Goal: Communication & Community: Answer question/provide support

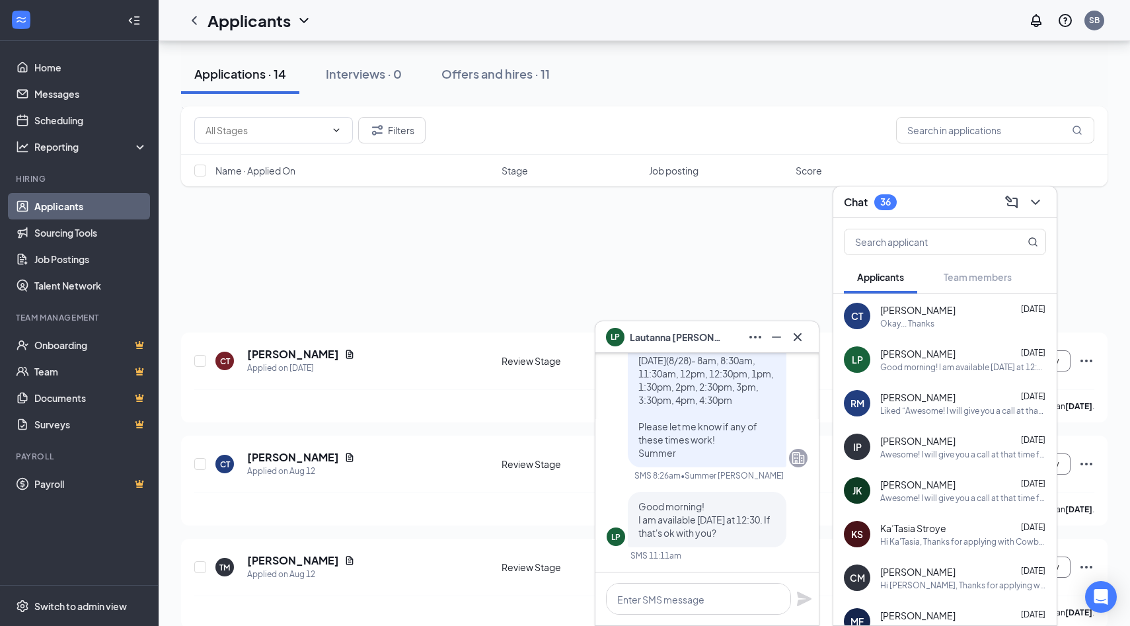
scroll to position [820, 0]
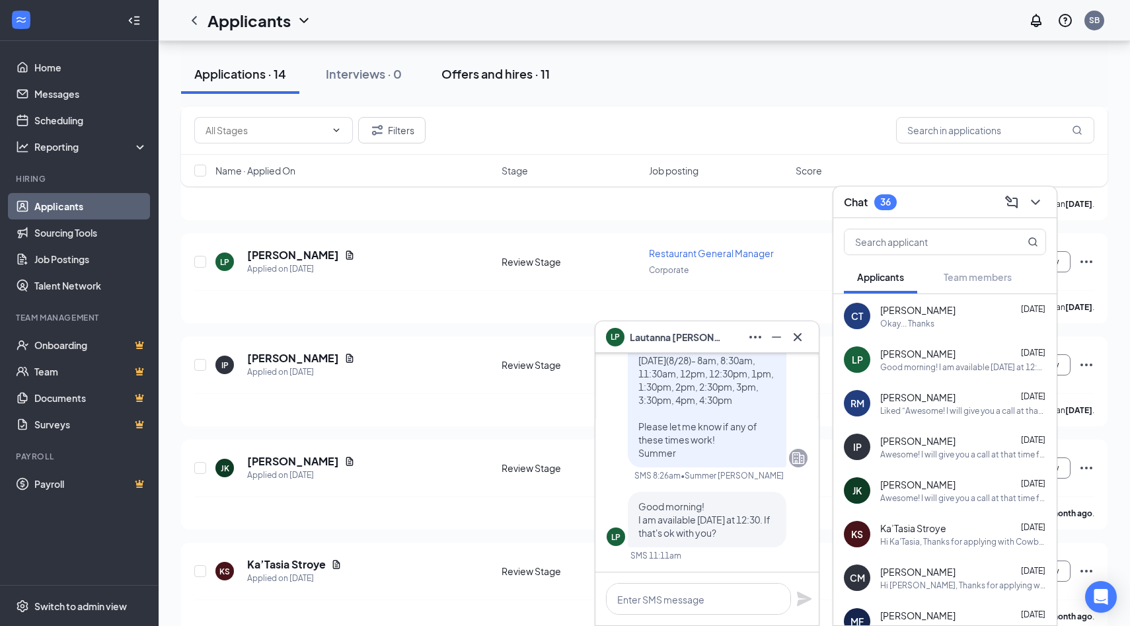
click at [507, 70] on div "Offers and hires · 11" at bounding box center [495, 73] width 108 height 17
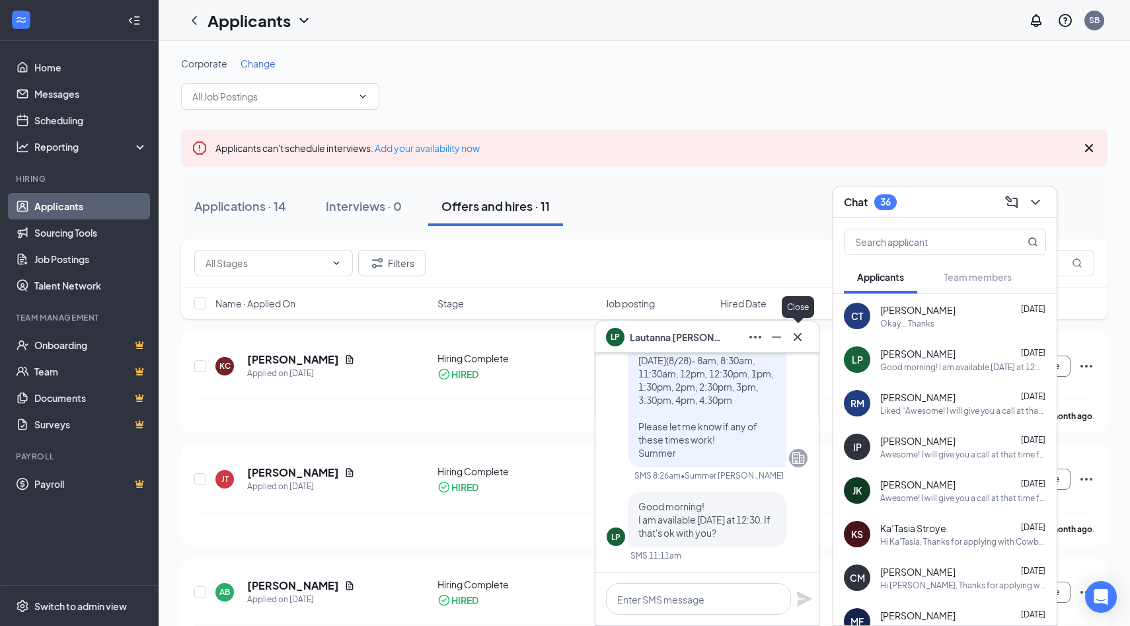
click at [799, 336] on icon "Cross" at bounding box center [797, 337] width 16 height 16
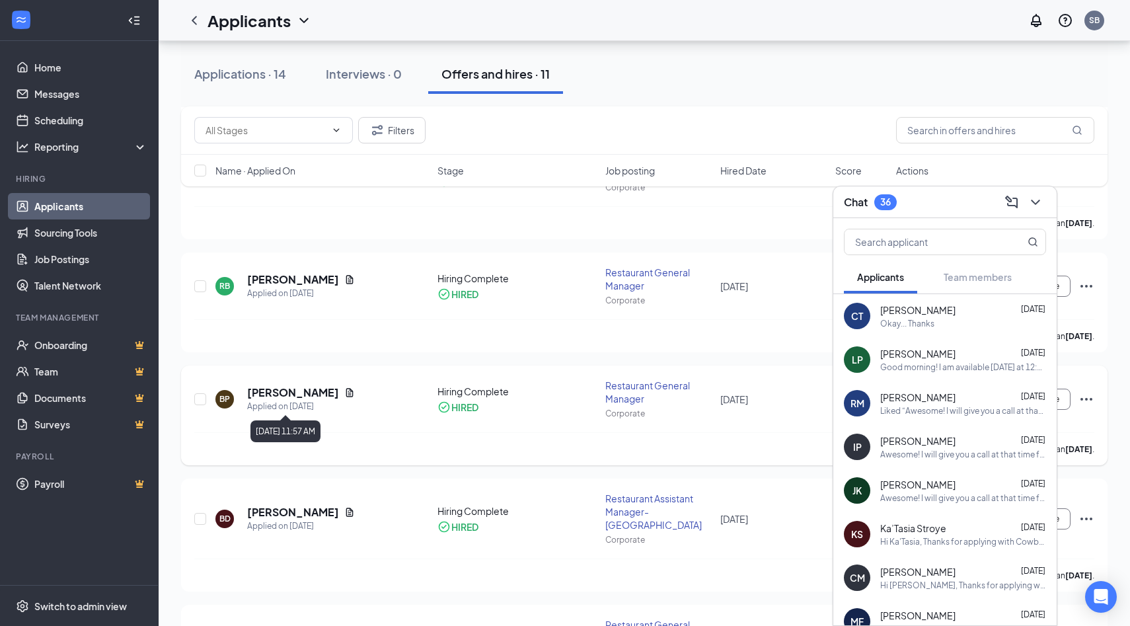
scroll to position [574, 0]
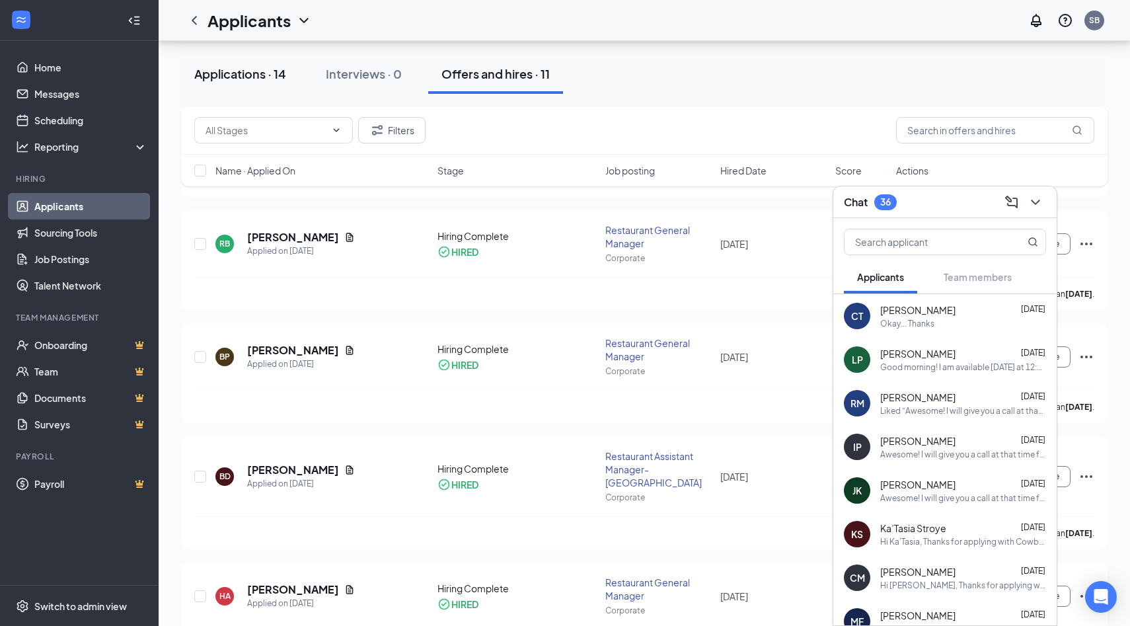
click at [236, 64] on button "Applications · 14" at bounding box center [240, 74] width 118 height 40
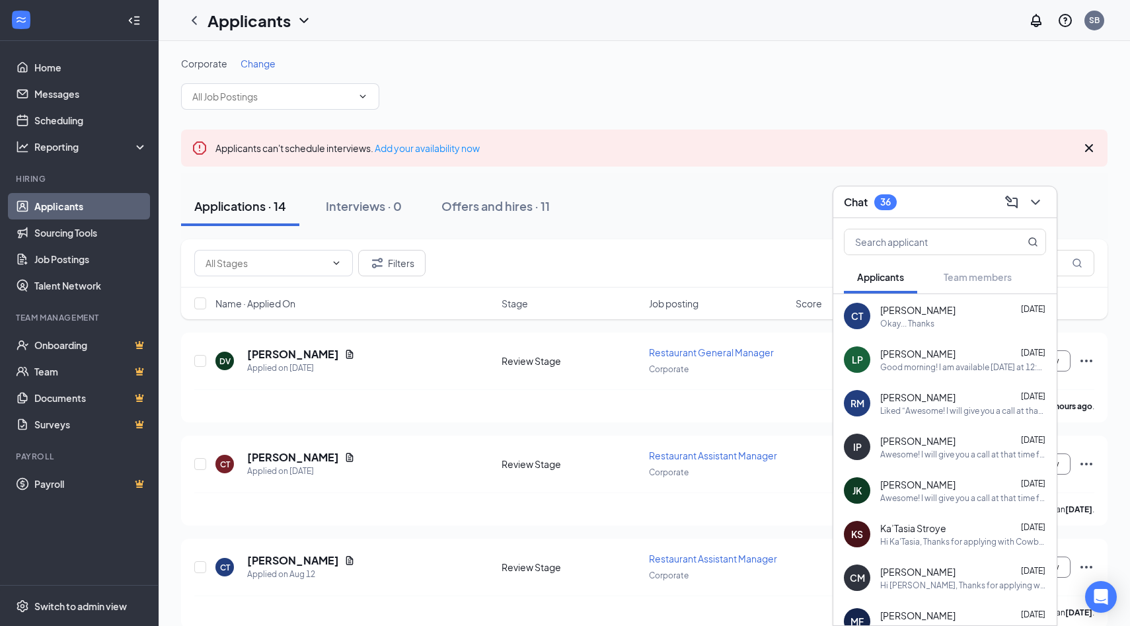
click at [949, 371] on div "Good morning! I am available [DATE] at 12:30. If that's ok with you?" at bounding box center [963, 366] width 166 height 11
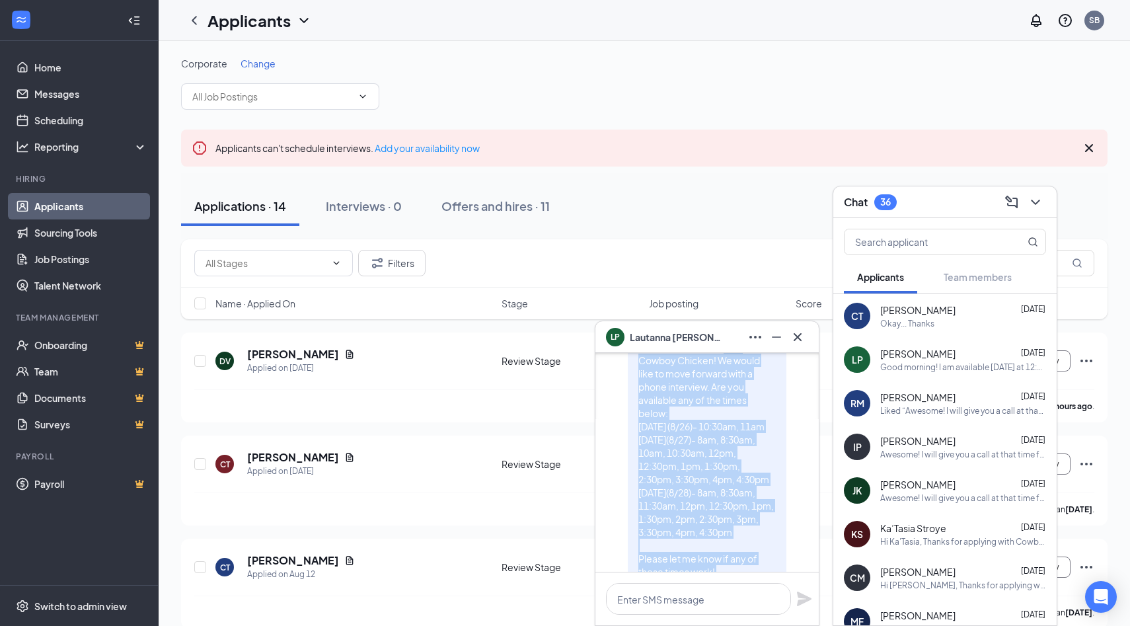
scroll to position [-149, 0]
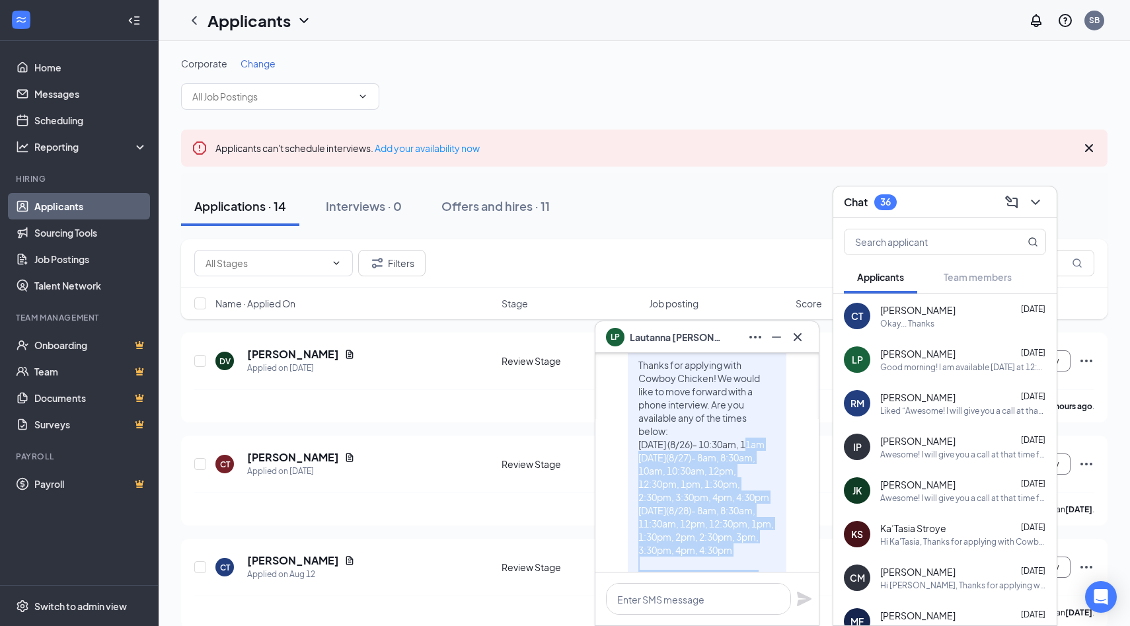
drag, startPoint x: 717, startPoint y: 464, endPoint x: 623, endPoint y: 462, distance: 94.5
click at [623, 462] on div "Hi [PERSON_NAME], Thanks for applying with Cowboy Chicken! We would like to mov…" at bounding box center [706, 470] width 201 height 293
copy span "[DATE](8/27)- 8am, 8:30am, 10am, 10:30am, 12pm, 12:30pm, 1pm, 1:30pm, 2:30pm, 3…"
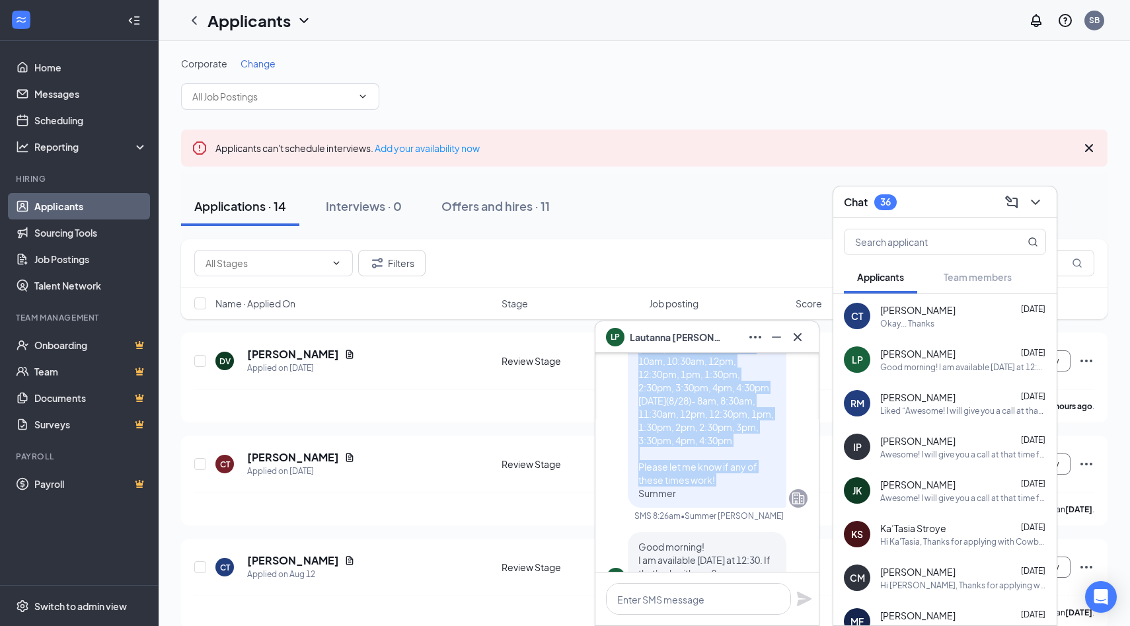
scroll to position [0, 0]
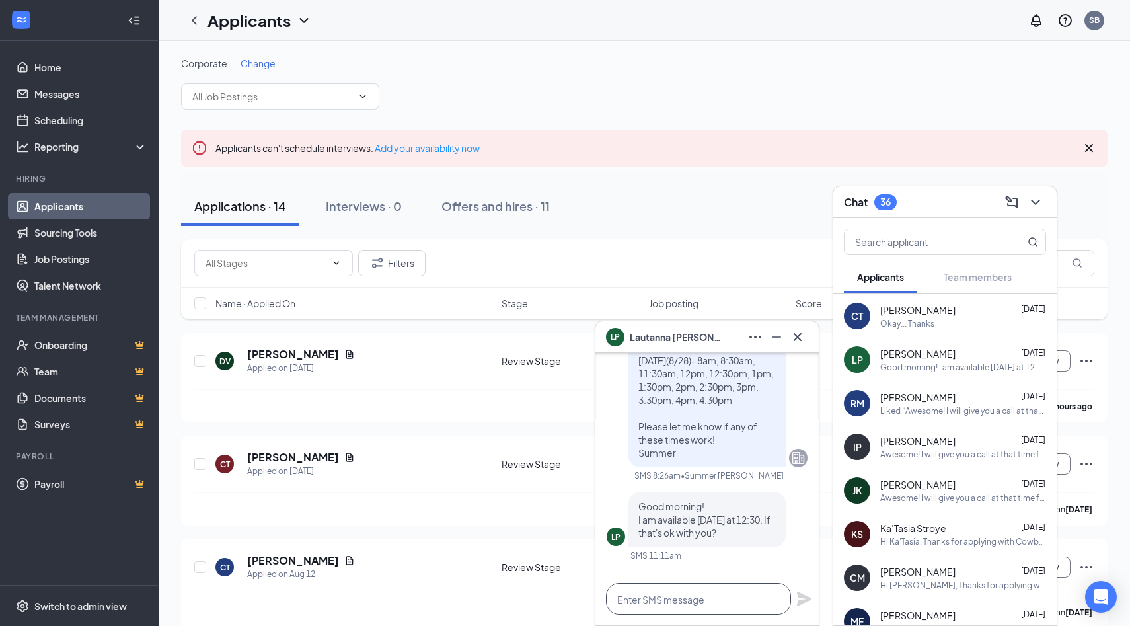
click at [639, 608] on textarea at bounding box center [698, 599] width 185 height 32
type textarea "h"
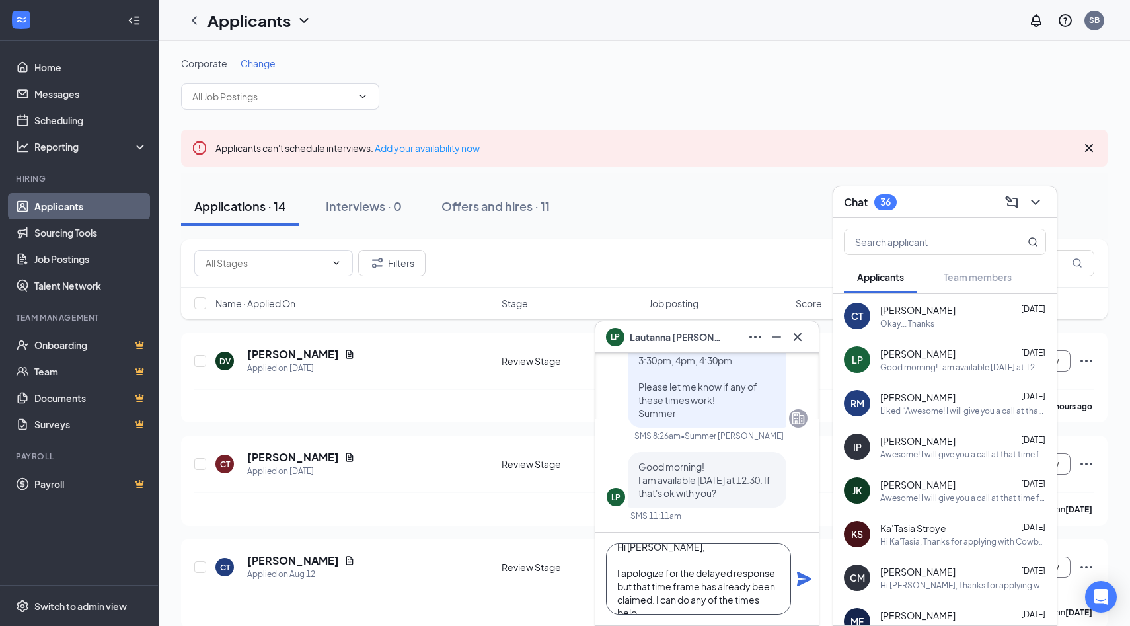
scroll to position [26, 0]
paste textarea "[DATE](8/27)- 8am, 8:30am, 10am, 10:30am, 12pm, 12:30pm, 1pm, 1:30pm, 2:30pm, 3…"
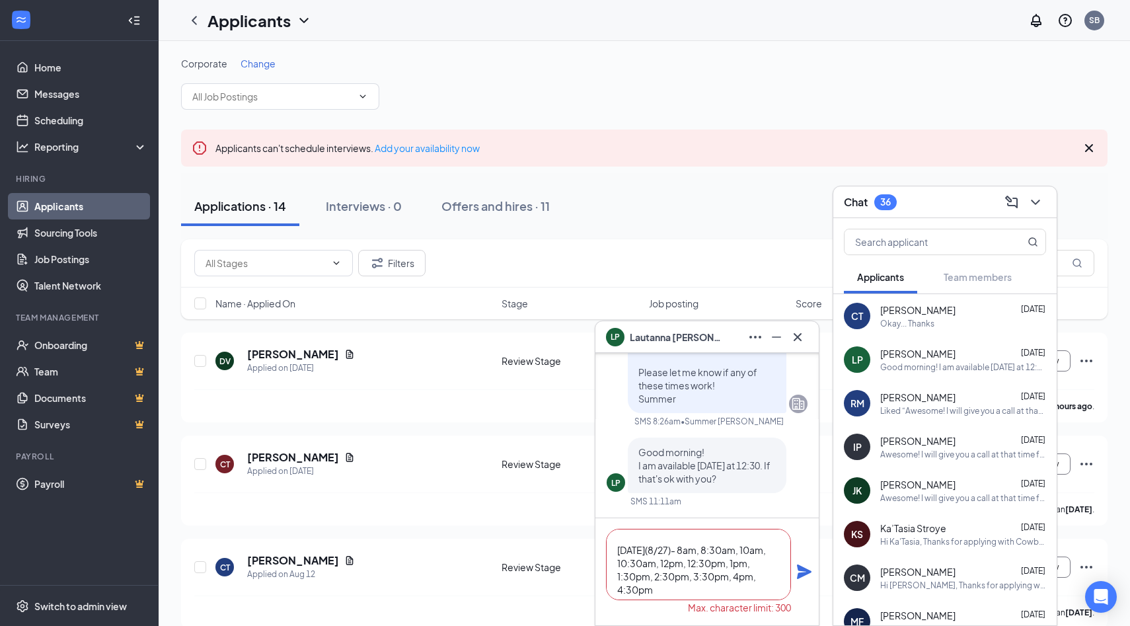
scroll to position [90, 0]
drag, startPoint x: 758, startPoint y: 563, endPoint x: 716, endPoint y: 565, distance: 42.3
click at [716, 565] on textarea "Hi [PERSON_NAME], I apologize for the delayed response but that time frame has …" at bounding box center [698, 563] width 185 height 71
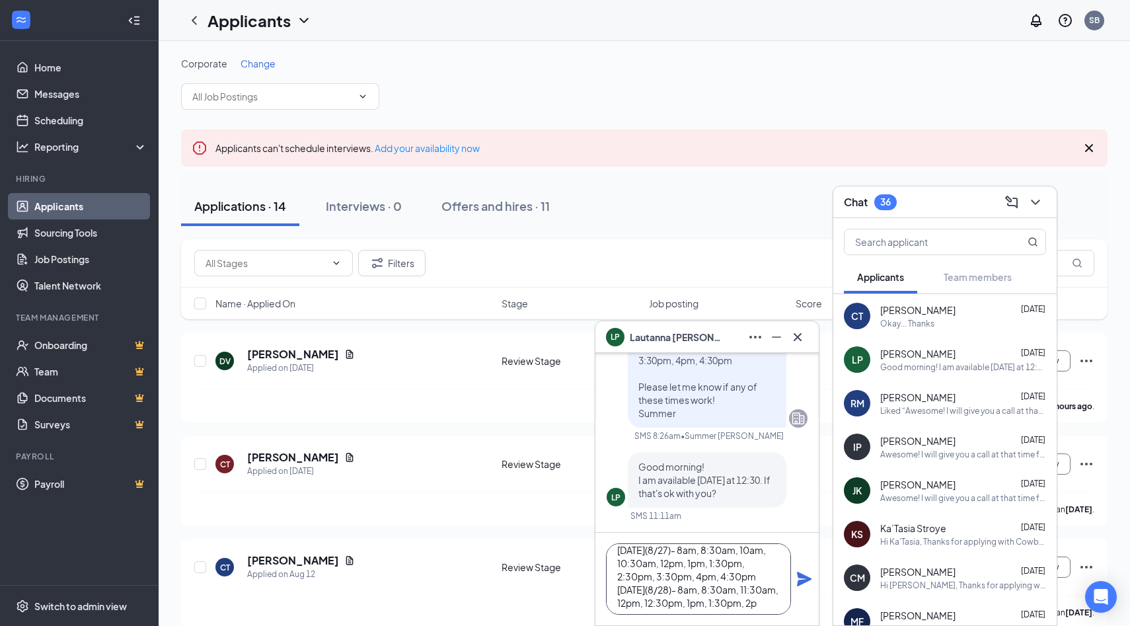
scroll to position [105, 0]
drag, startPoint x: 756, startPoint y: 572, endPoint x: 721, endPoint y: 575, distance: 35.2
click at [721, 575] on textarea "Hi [PERSON_NAME], I apologize for the delayed response but that time frame has …" at bounding box center [698, 578] width 185 height 71
click at [666, 610] on textarea "Hi [PERSON_NAME], I apologize for the delayed response but that time frame has …" at bounding box center [698, 578] width 185 height 71
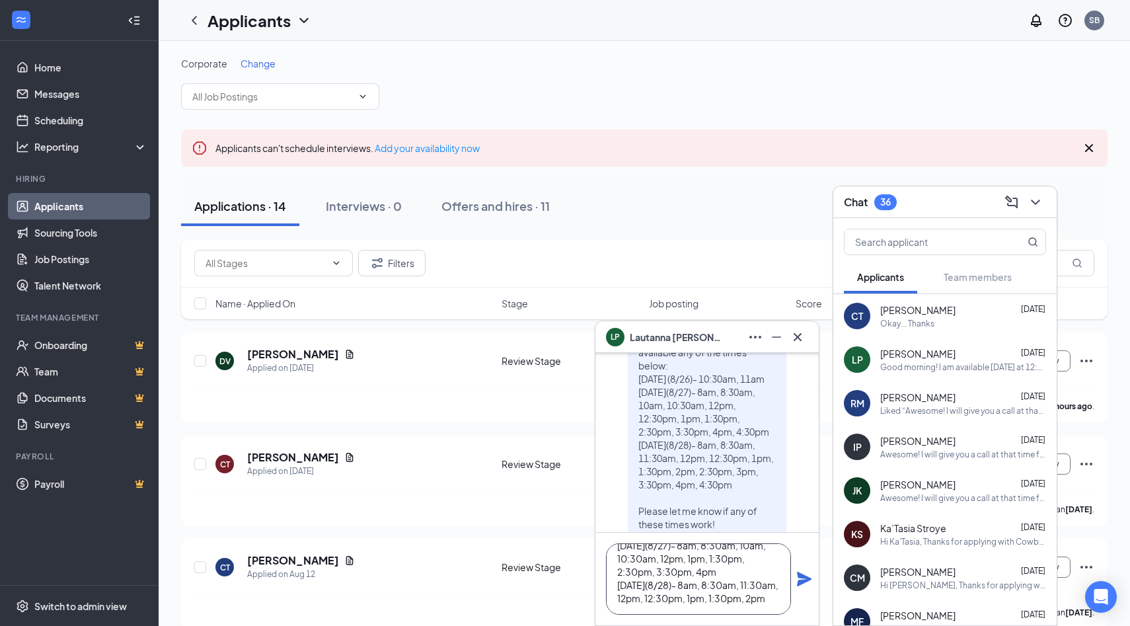
scroll to position [-106, 0]
type textarea "Hi [PERSON_NAME], I apologize for the delayed response but that time frame has …"
click at [803, 584] on icon "Plane" at bounding box center [804, 579] width 16 height 16
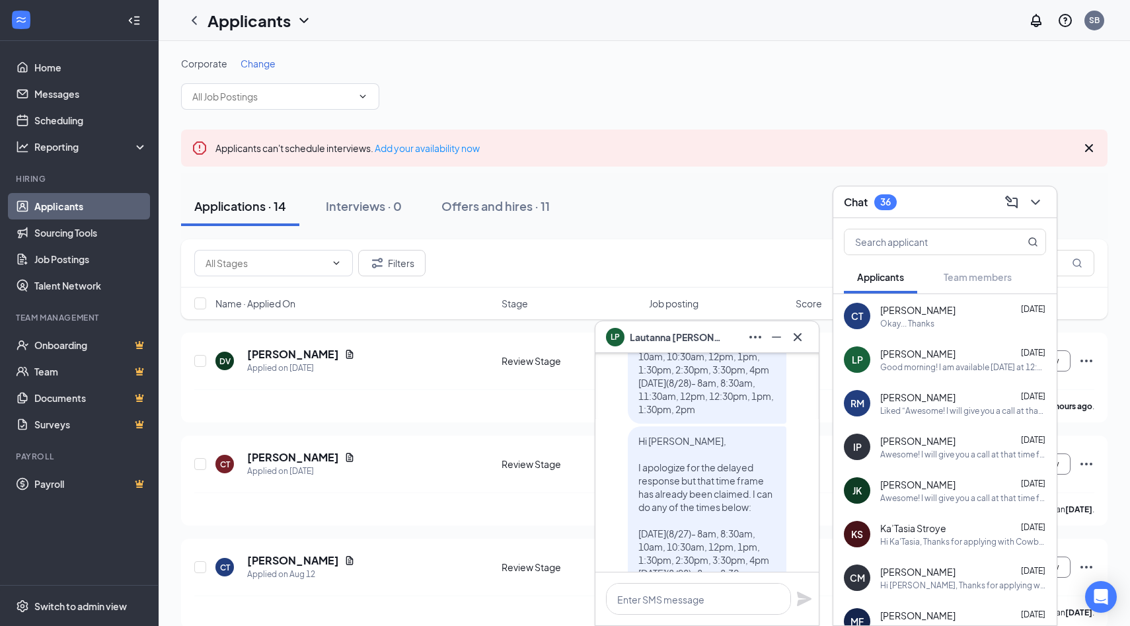
scroll to position [-270, 0]
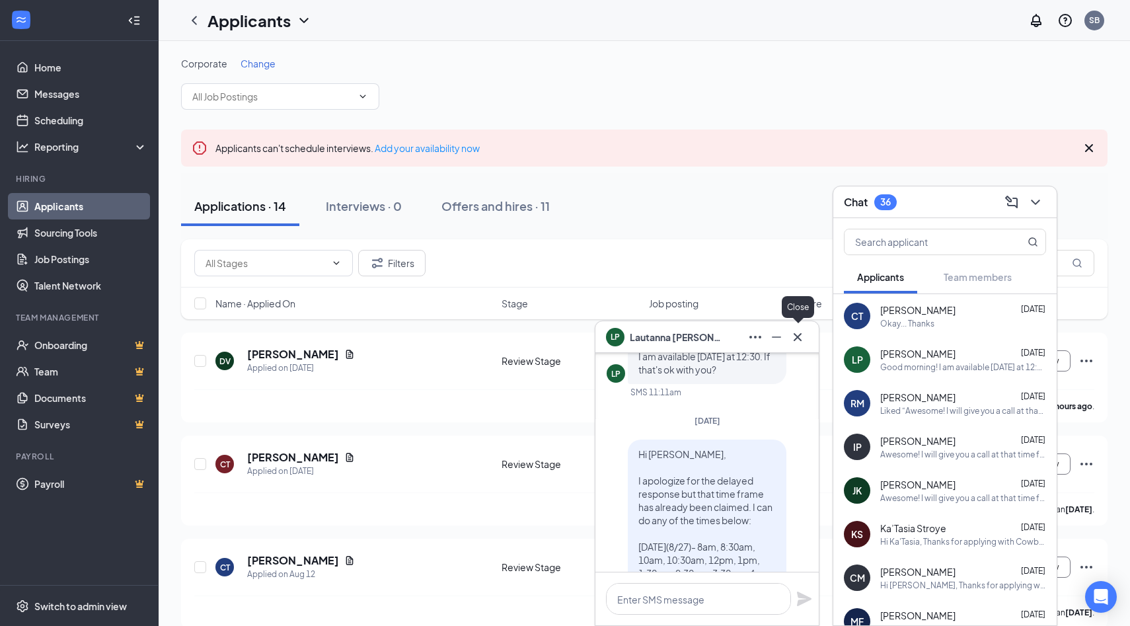
click at [795, 337] on icon "Cross" at bounding box center [797, 337] width 16 height 16
